Goal: Find specific page/section: Find specific page/section

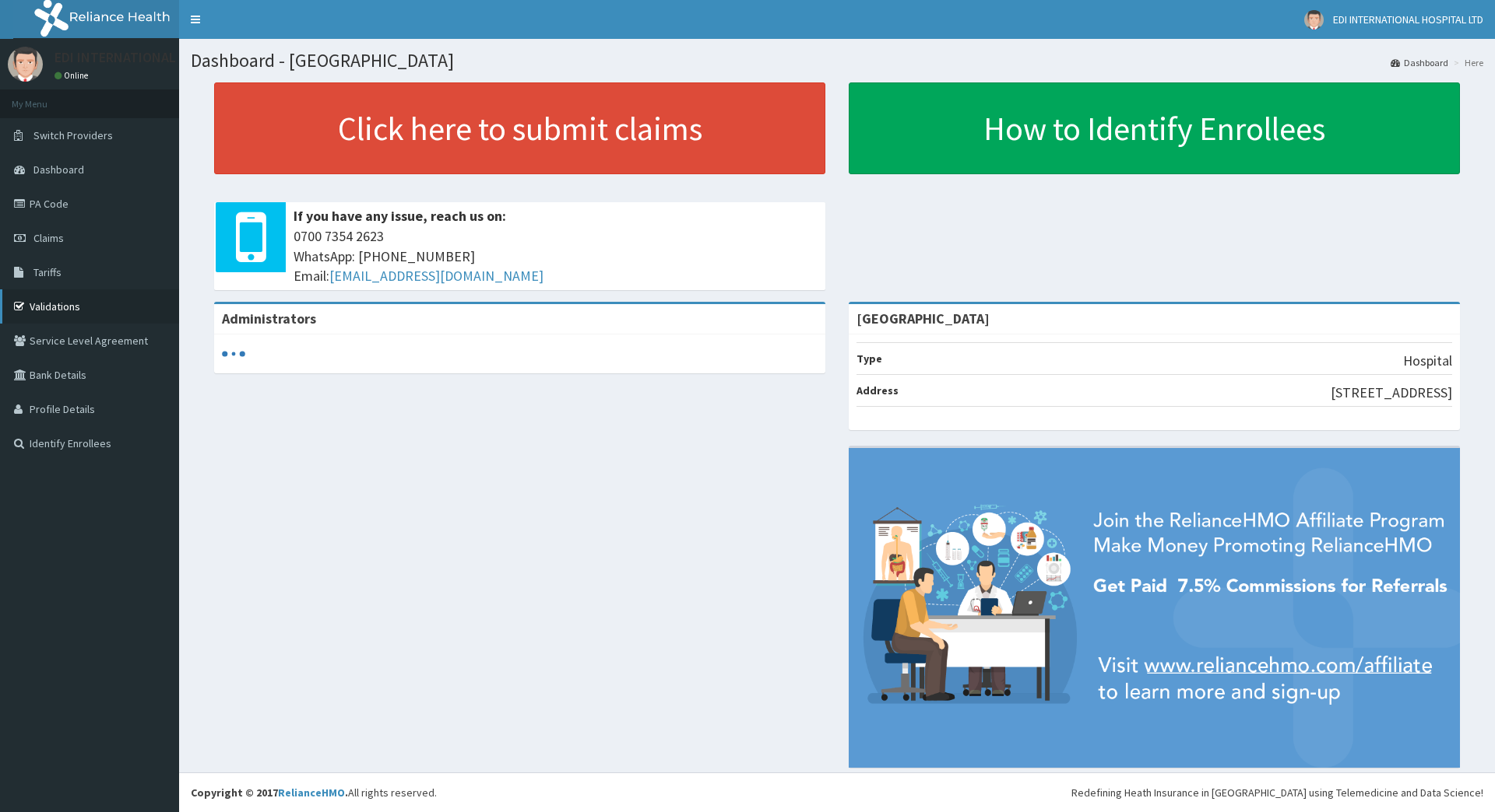
click at [64, 299] on link "Validations" at bounding box center [89, 306] width 179 height 34
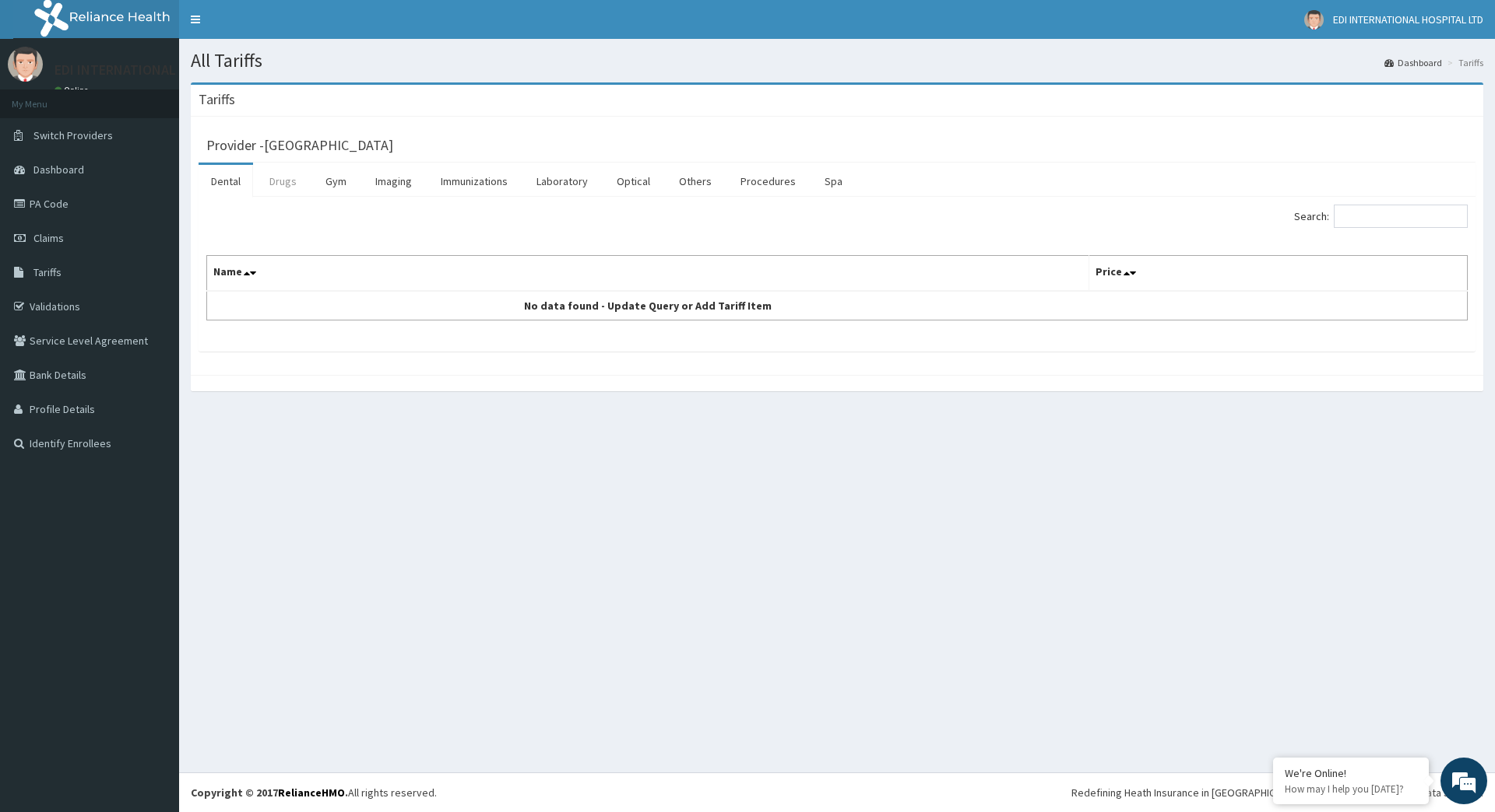
click at [285, 174] on link "Drugs" at bounding box center [283, 181] width 52 height 32
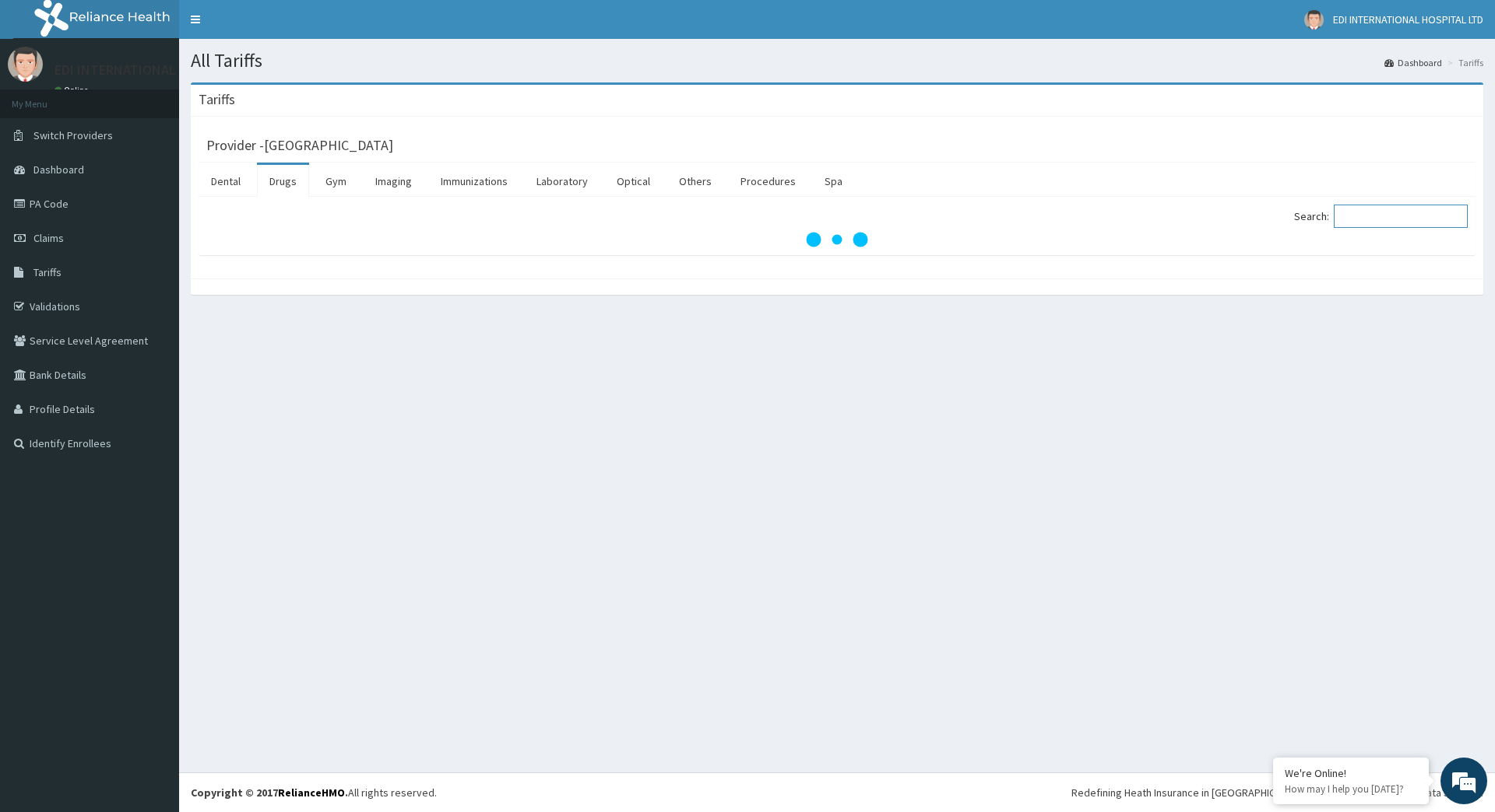
click at [1372, 221] on input "Search:" at bounding box center [1400, 216] width 134 height 23
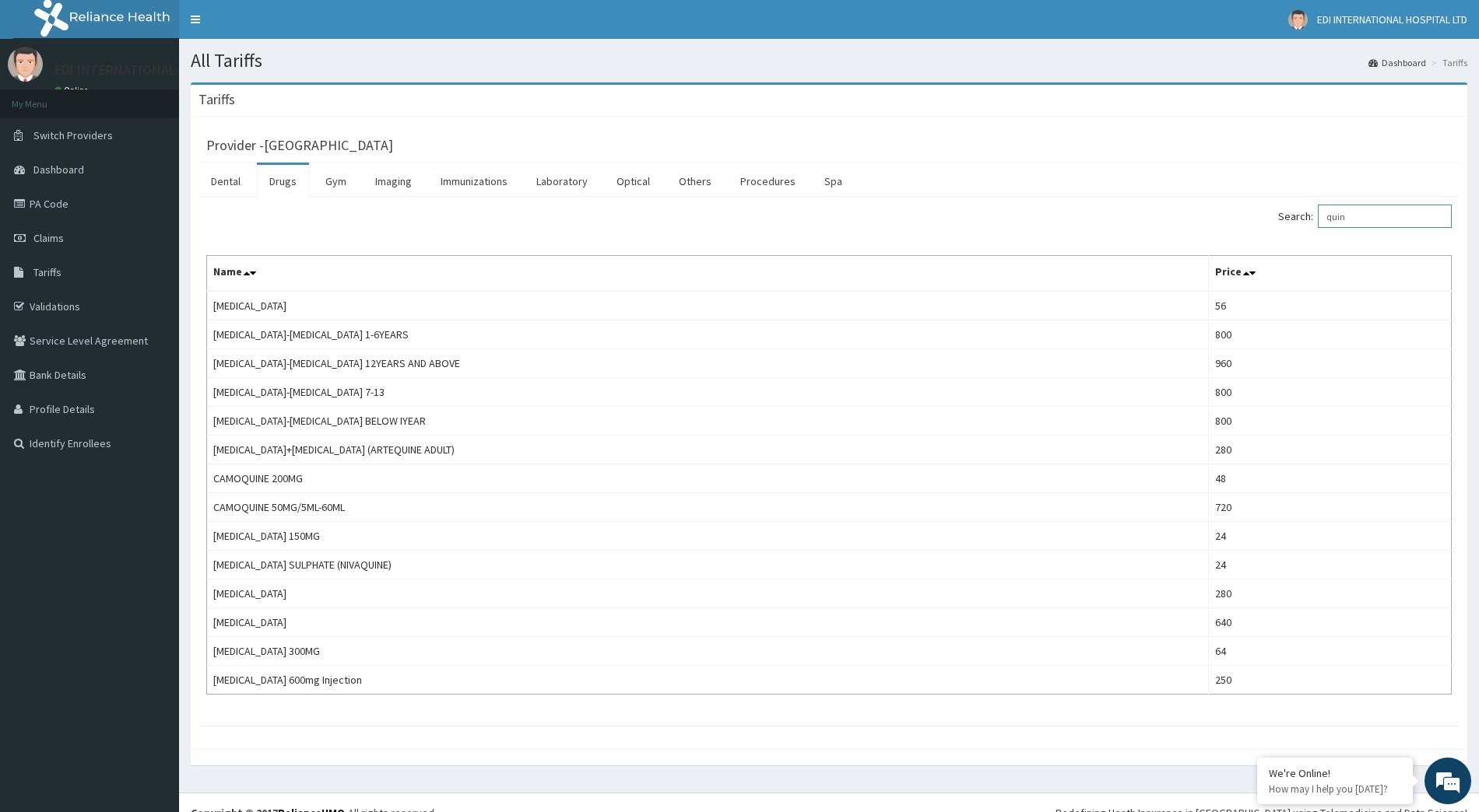
type input "quin"
